Goal: Task Accomplishment & Management: Manage account settings

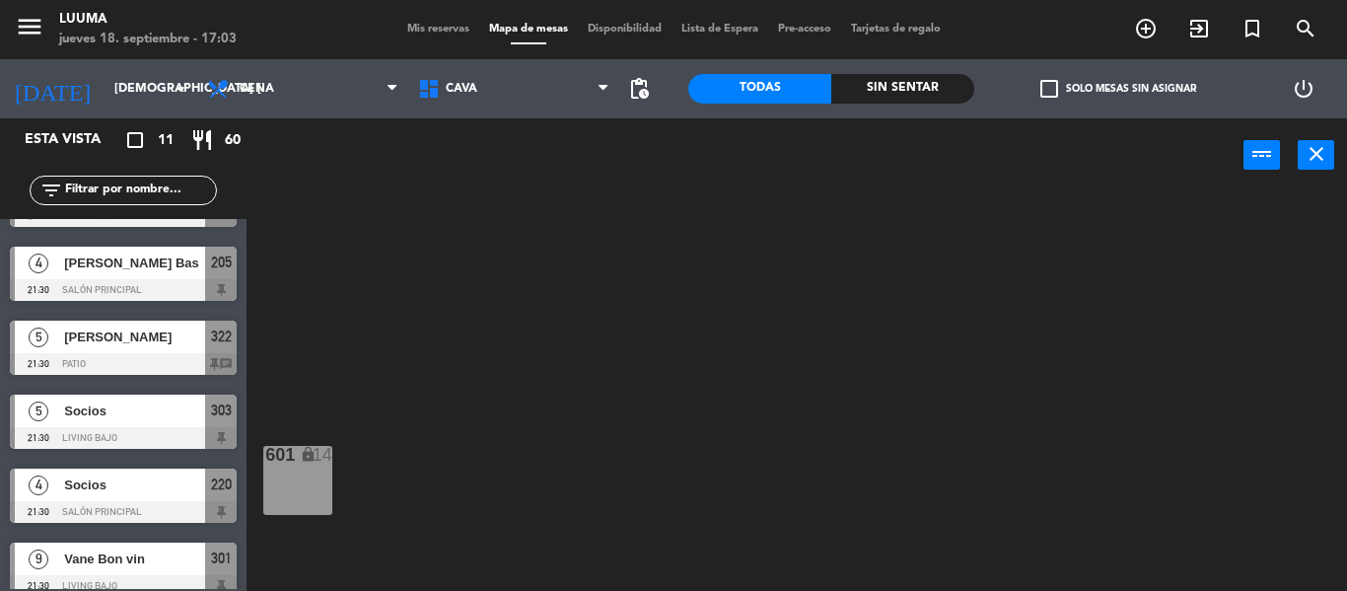
scroll to position [444, 0]
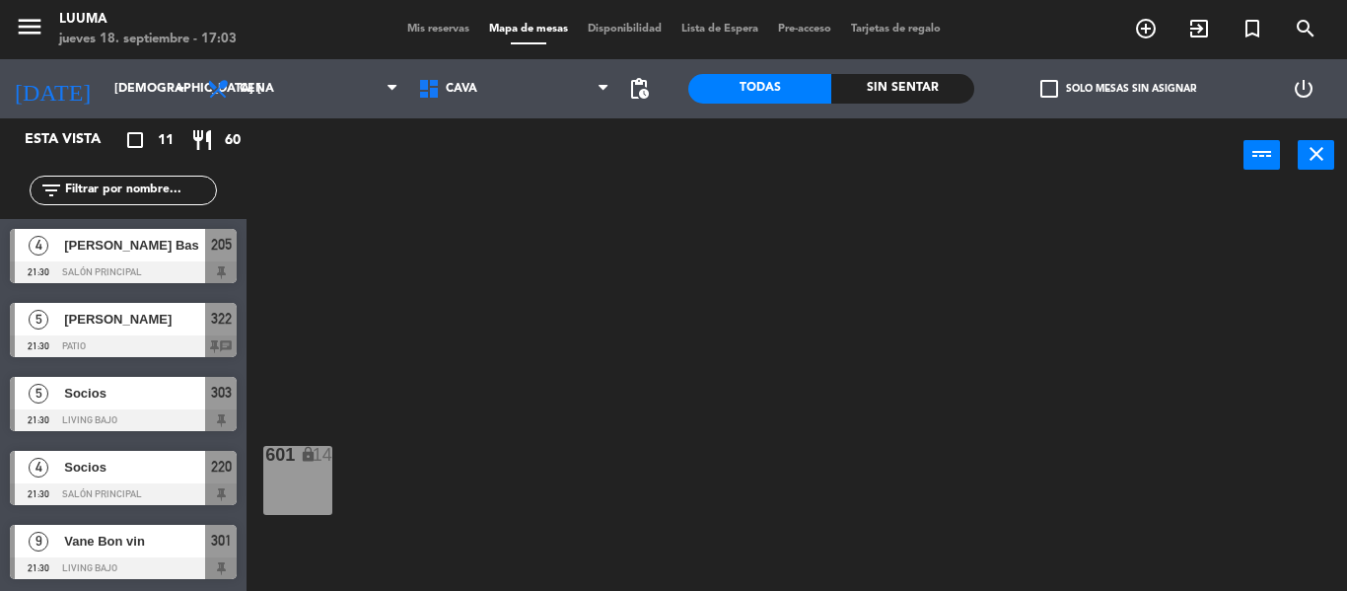
click at [135, 390] on span "Socios" at bounding box center [134, 393] width 141 height 21
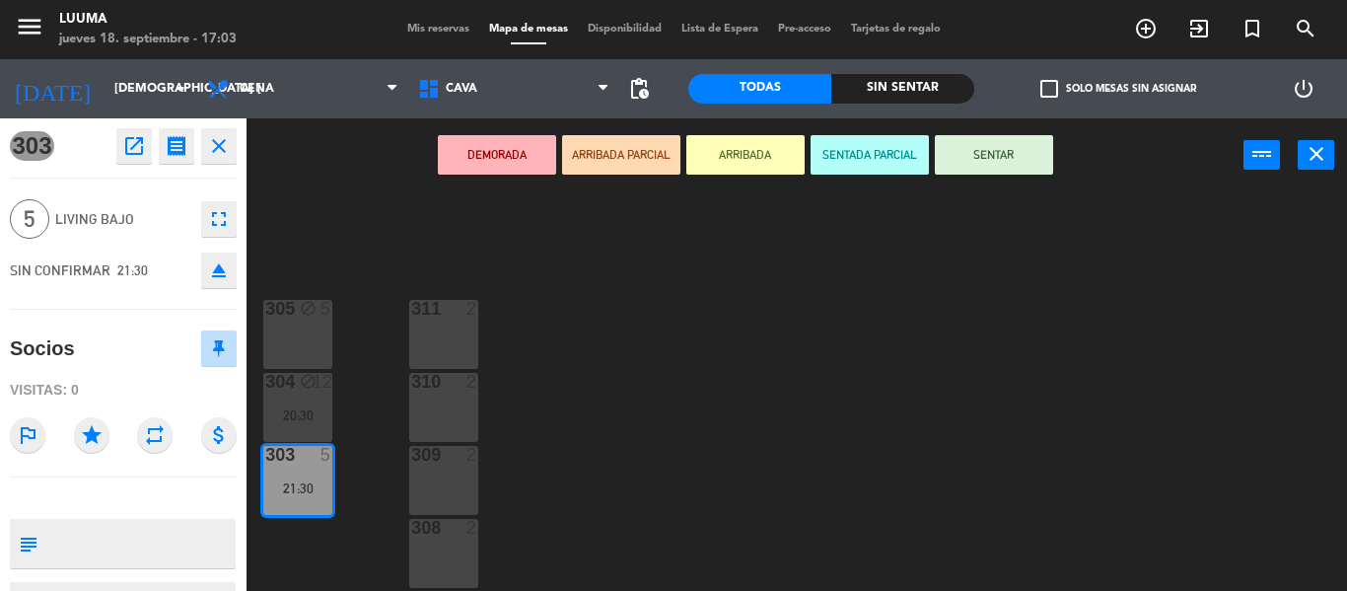
click at [222, 214] on icon "fullscreen" at bounding box center [219, 219] width 24 height 24
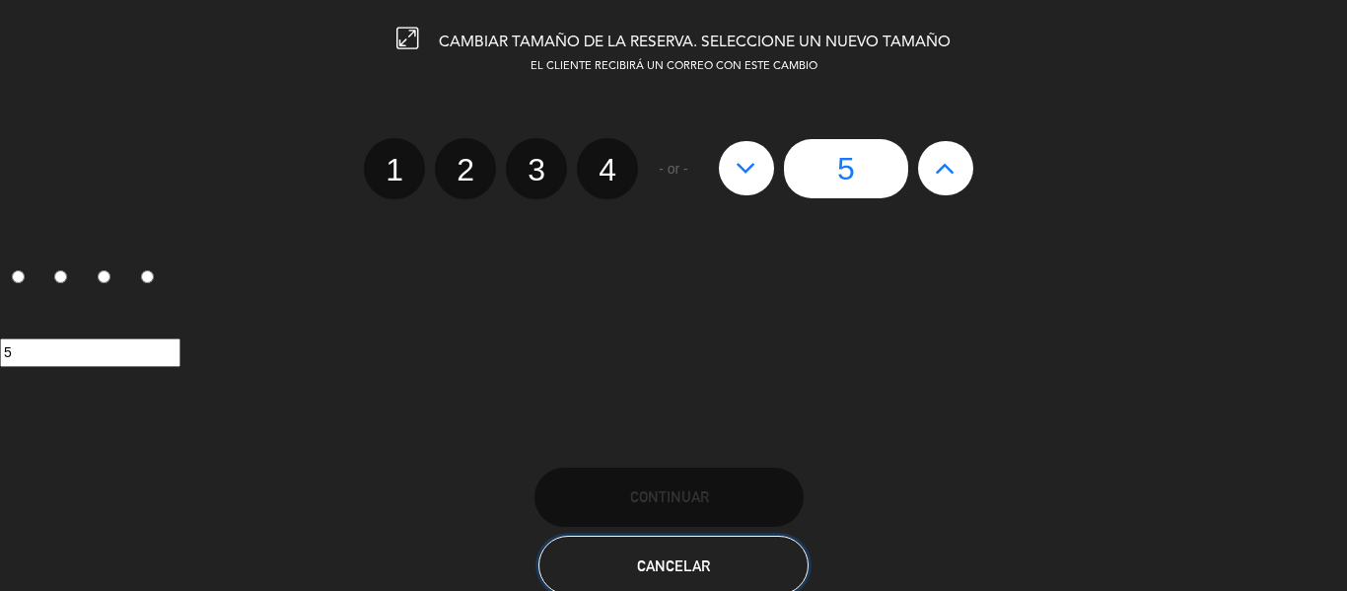
click at [690, 558] on span "Cancelar" at bounding box center [673, 565] width 73 height 17
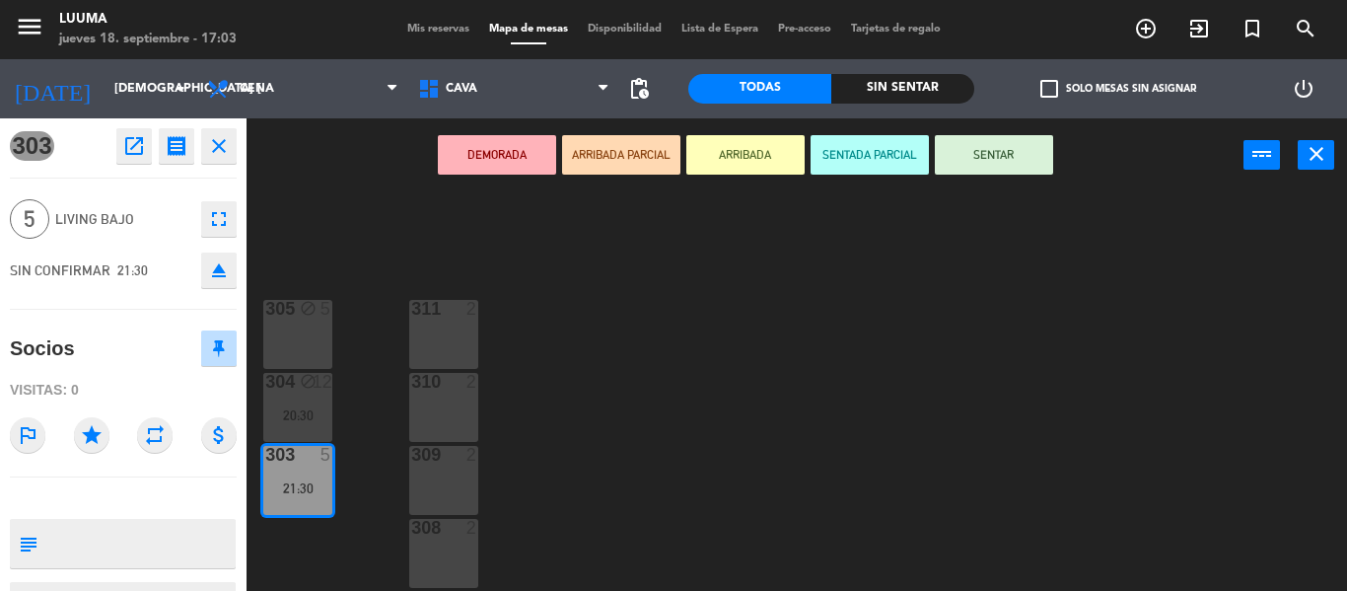
click at [131, 147] on icon "open_in_new" at bounding box center [134, 146] width 24 height 24
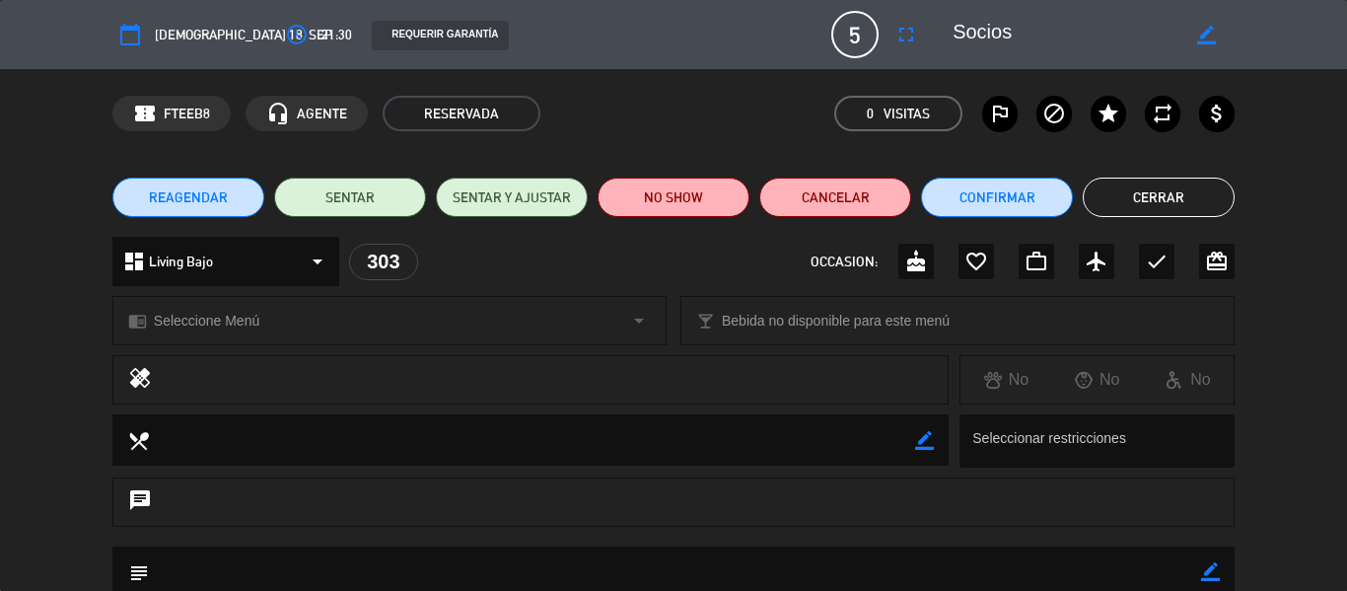
click at [1202, 33] on icon "border_color" at bounding box center [1207, 35] width 19 height 19
drag, startPoint x: 949, startPoint y: 36, endPoint x: 1010, endPoint y: 36, distance: 61.2
click at [1010, 36] on div at bounding box center [1087, 35] width 296 height 36
drag, startPoint x: 1017, startPoint y: 30, endPoint x: 957, endPoint y: 26, distance: 60.3
click at [957, 26] on textarea at bounding box center [1066, 35] width 226 height 36
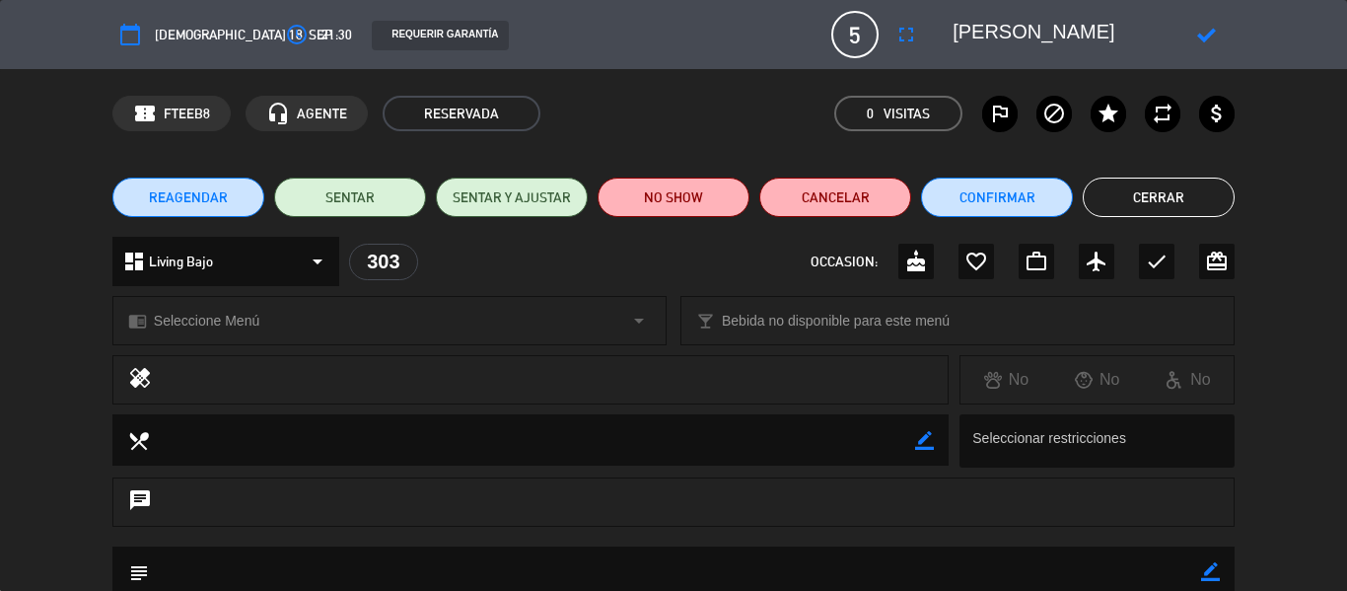
type textarea "[PERSON_NAME]"
click at [1213, 36] on icon at bounding box center [1207, 35] width 19 height 19
click at [1149, 201] on button "Cerrar" at bounding box center [1159, 197] width 152 height 39
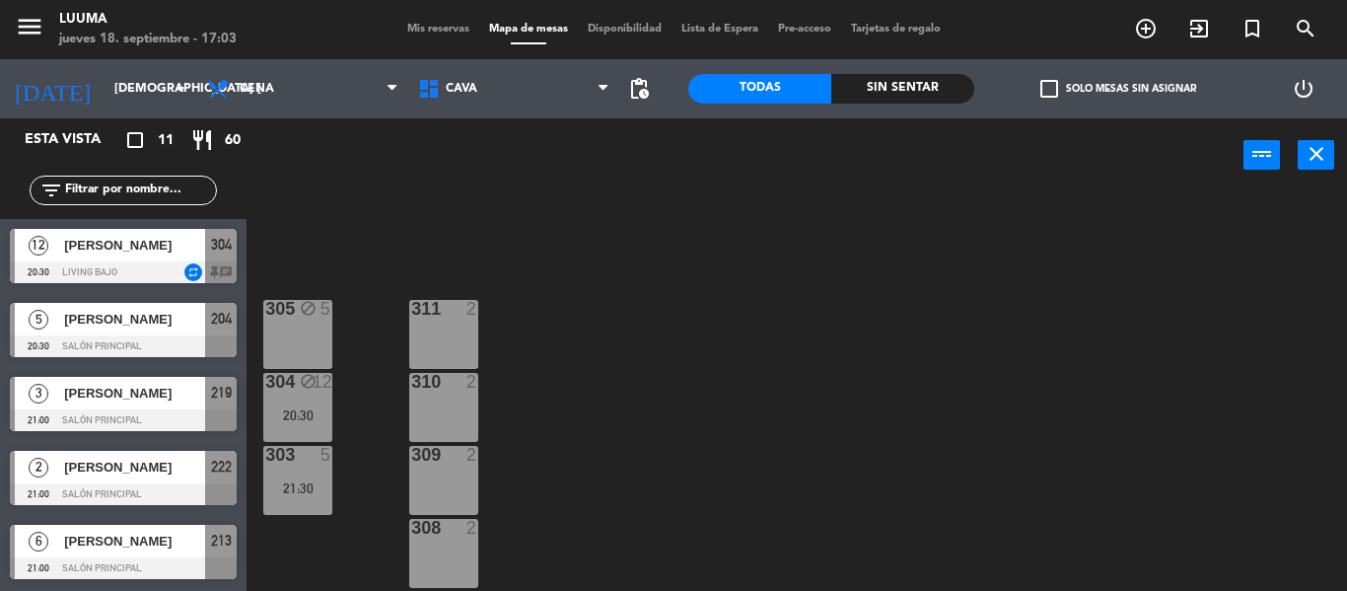
scroll to position [71, 0]
